Goal: Communication & Community: Answer question/provide support

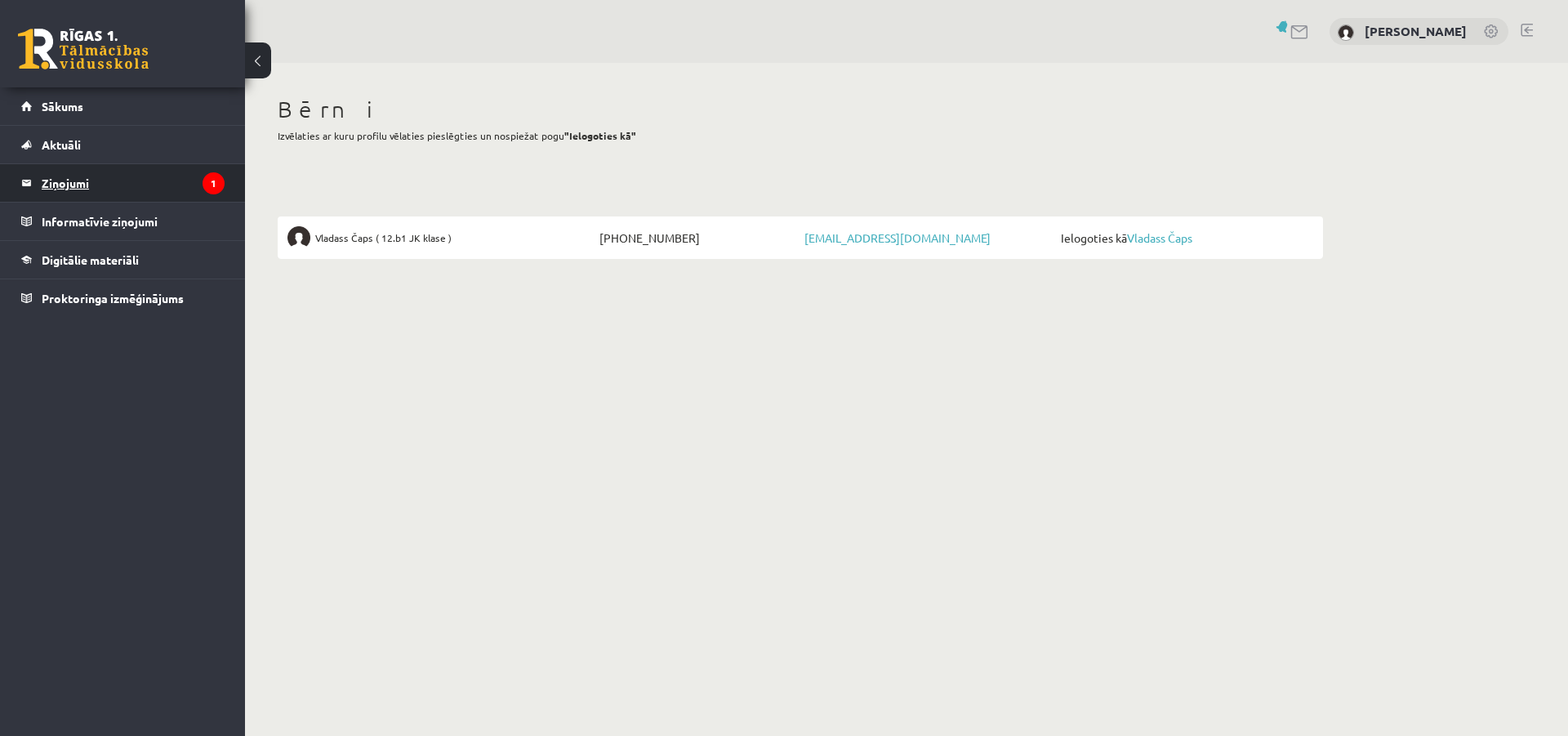
click at [59, 178] on legend "Ziņojumi 1" at bounding box center [132, 183] width 183 height 37
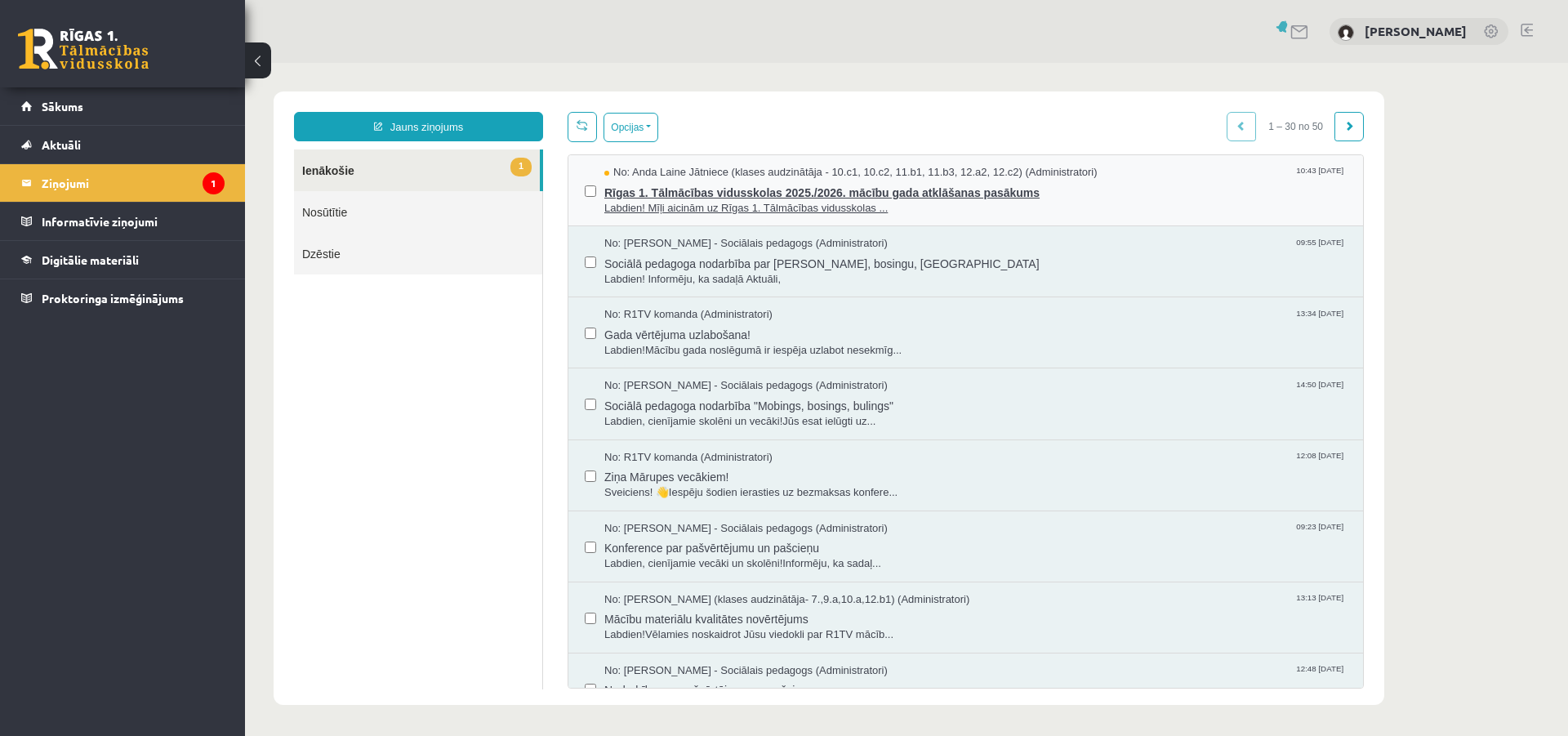
click at [814, 191] on span "Rīgas 1. Tālmācības vidusskolas 2025./2026. mācību gada atklāšanas pasākums" at bounding box center [975, 190] width 742 height 21
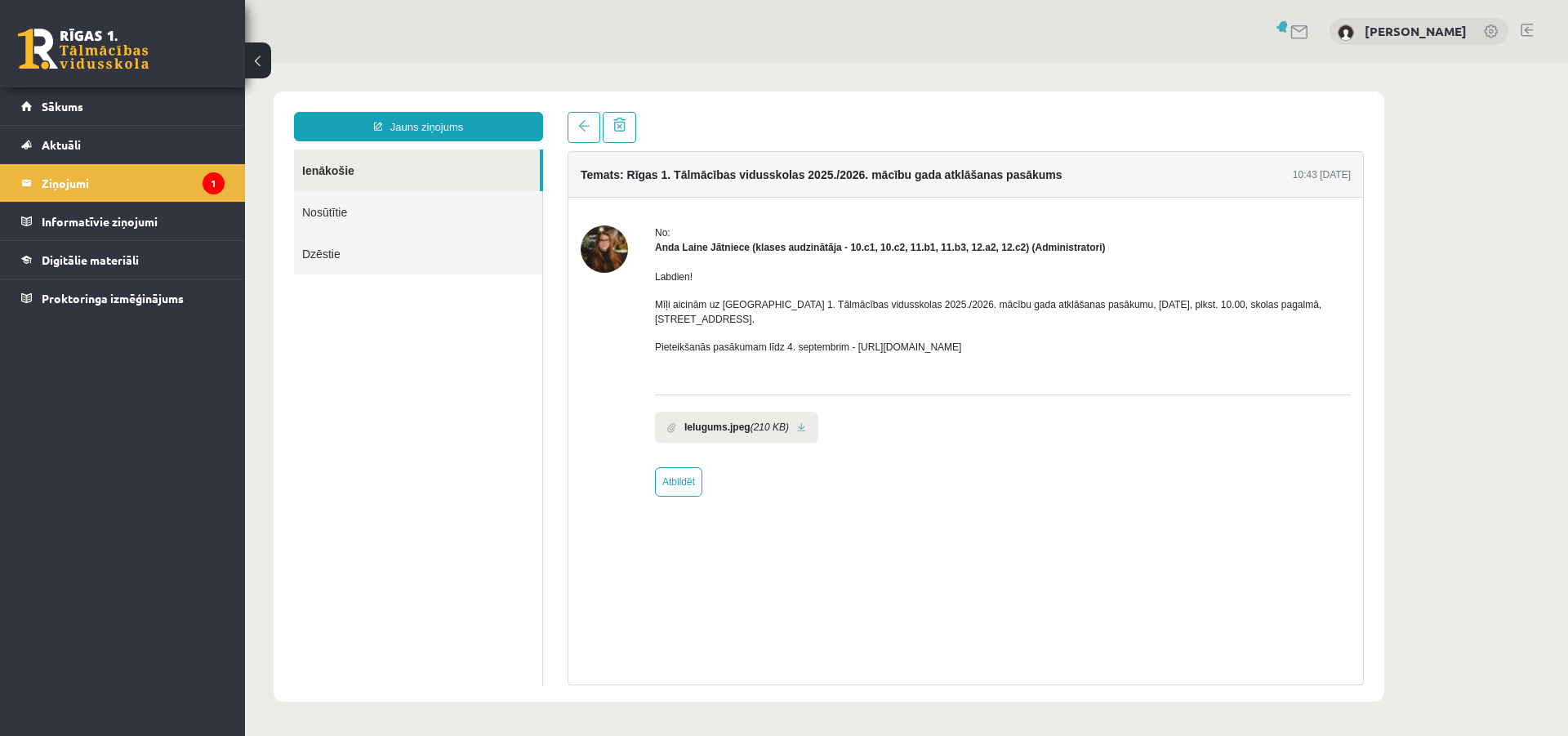
click at [751, 419] on icon "(210 KB)" at bounding box center [770, 426] width 38 height 15
click at [1422, 39] on div "[PERSON_NAME]" at bounding box center [1418, 32] width 179 height 28
click at [64, 107] on span "Sākums" at bounding box center [62, 106] width 41 height 15
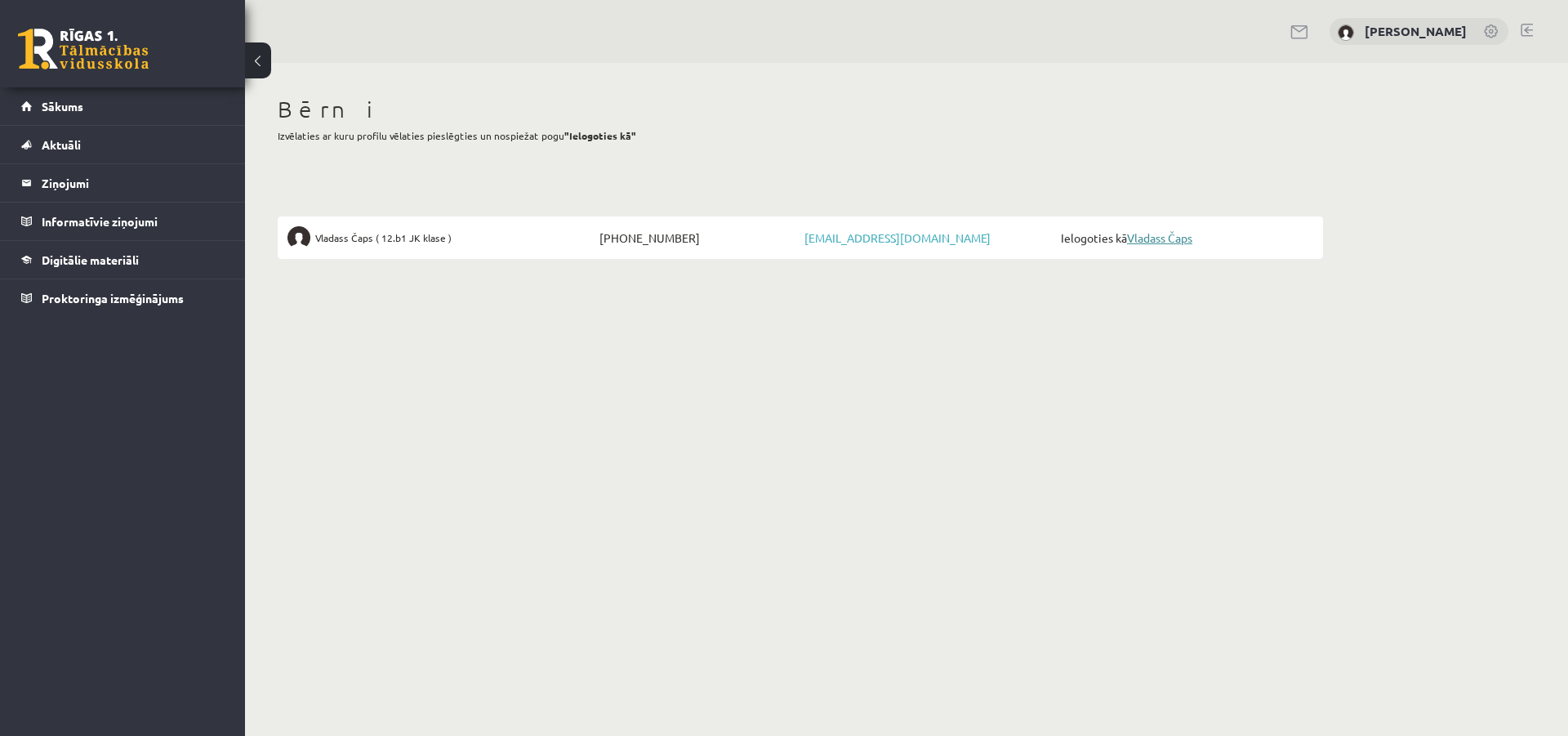
click at [1160, 244] on link "Vladass Čaps" at bounding box center [1159, 237] width 65 height 15
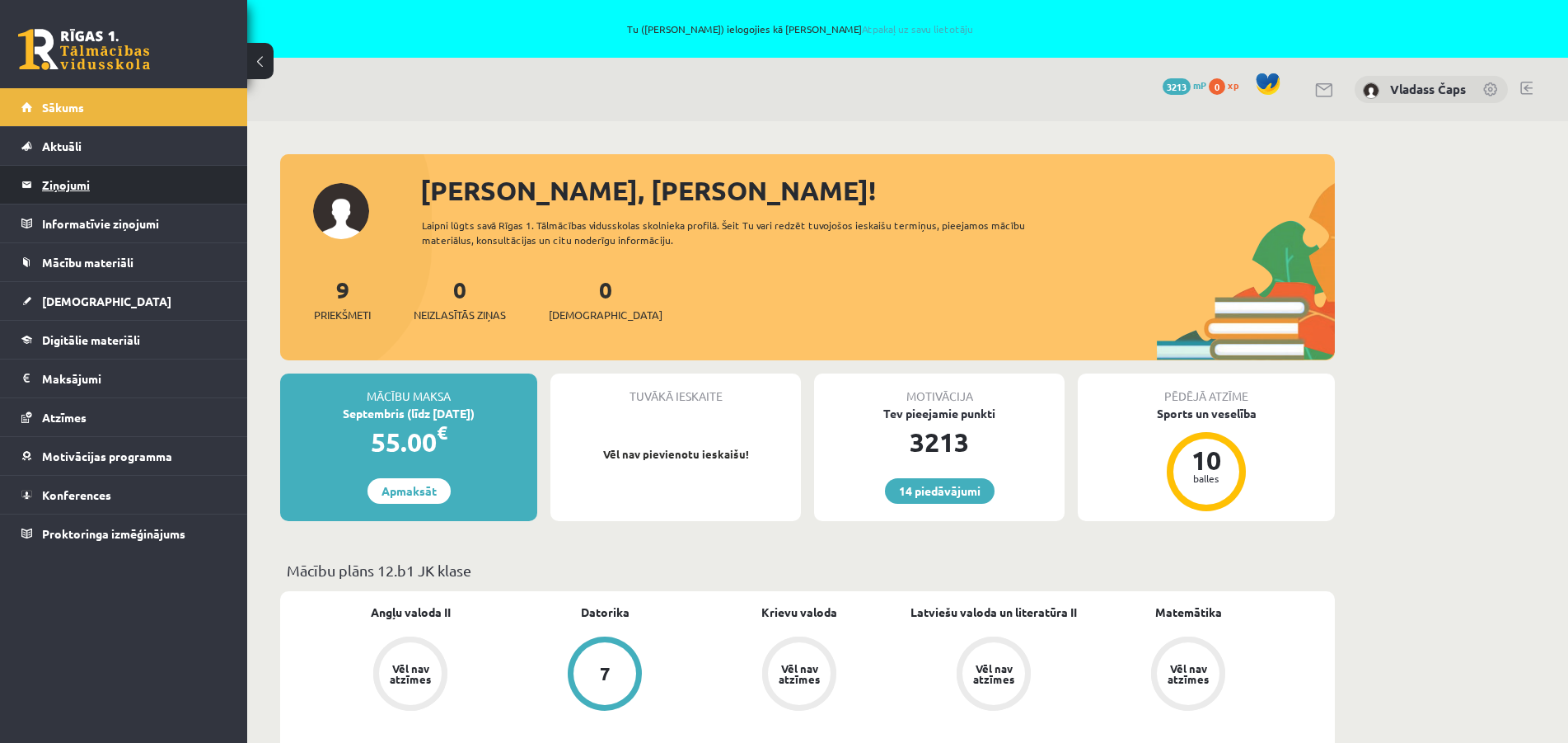
click at [68, 185] on legend "Ziņojumi 0" at bounding box center [133, 184] width 184 height 38
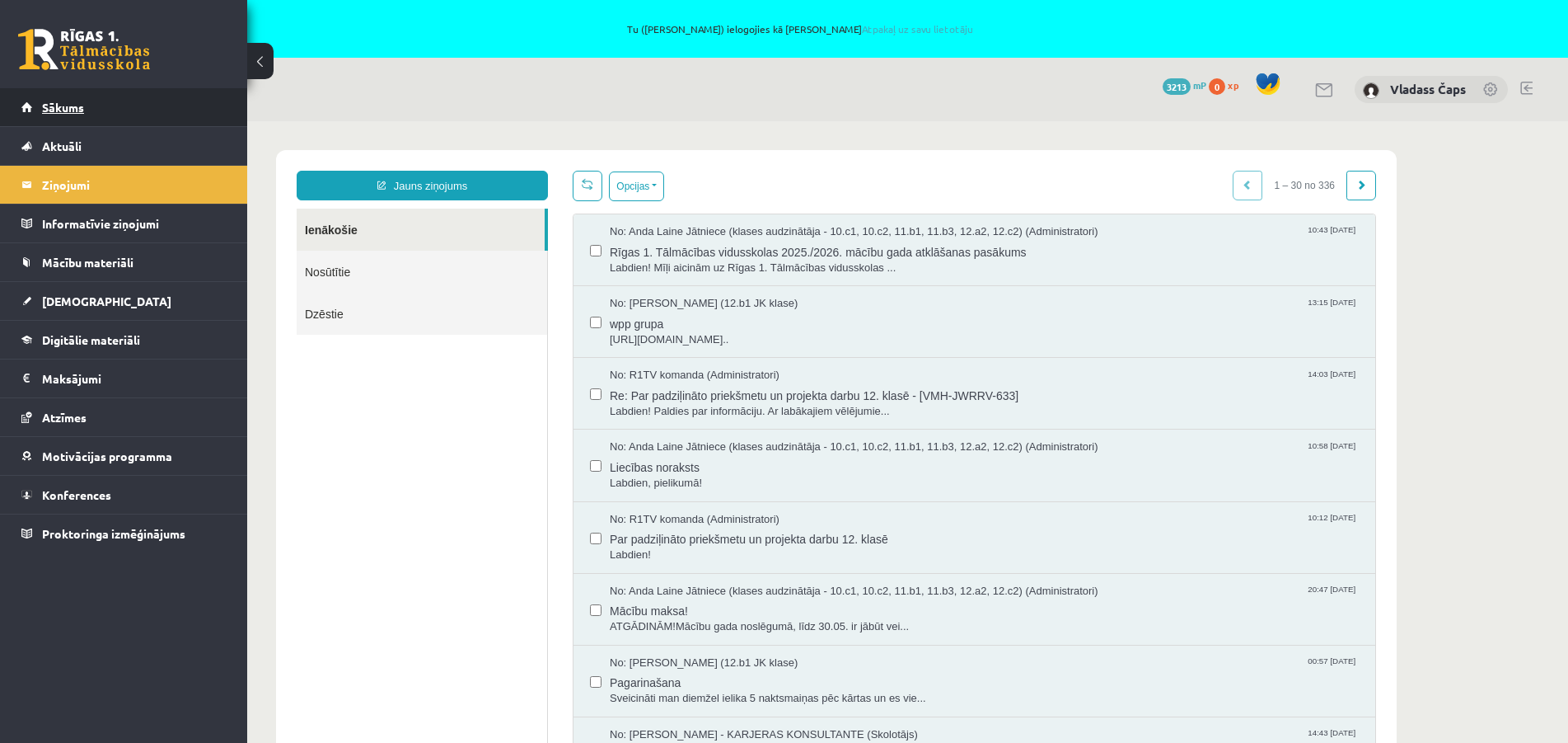
click at [64, 110] on span "Sākums" at bounding box center [63, 107] width 42 height 15
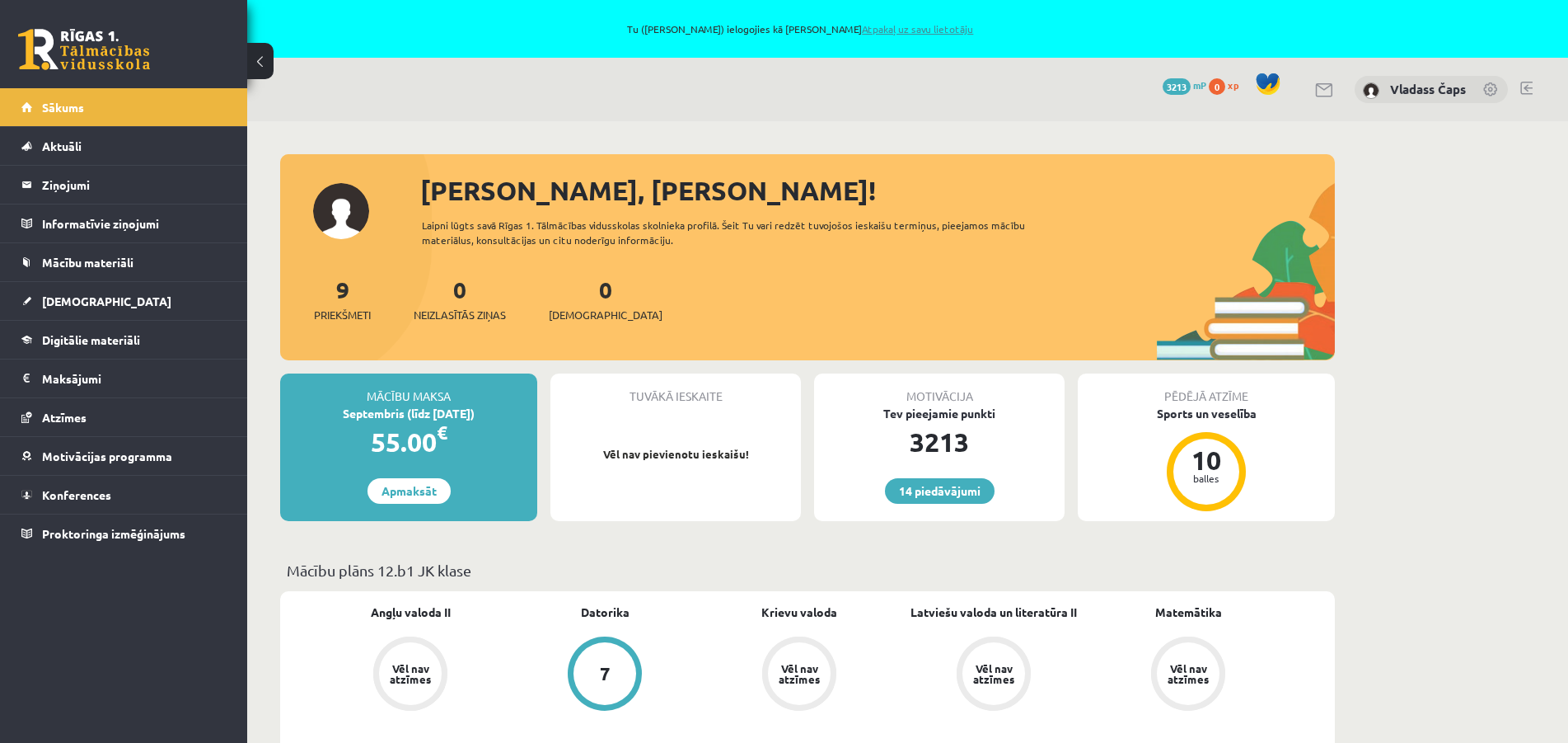
click at [907, 31] on link "Atpakaļ uz savu lietotāju" at bounding box center [918, 28] width 112 height 13
